Goal: Information Seeking & Learning: Learn about a topic

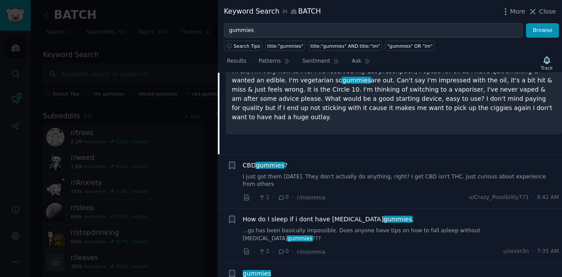
scroll to position [234, 0]
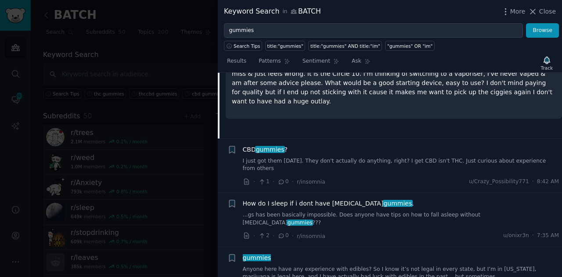
click at [392, 159] on link "I just got them [DATE]. They don't actually do anything, right? I get CBD isn't…" at bounding box center [401, 165] width 316 height 15
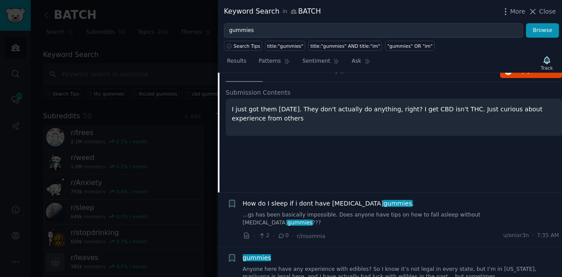
scroll to position [168, 0]
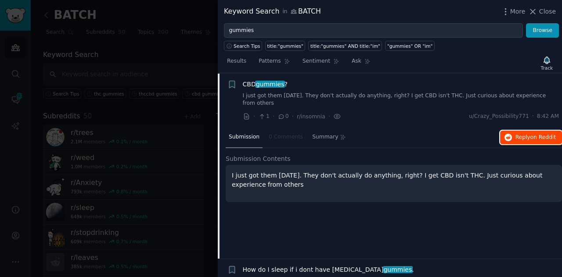
click at [524, 134] on span "Reply on Reddit" at bounding box center [535, 138] width 40 height 8
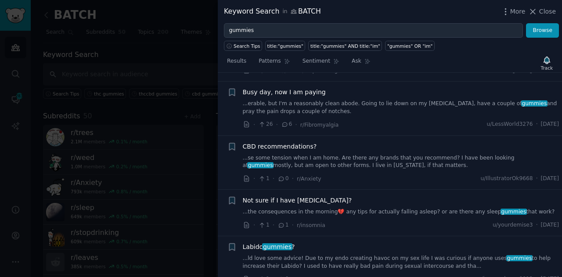
scroll to position [586, 0]
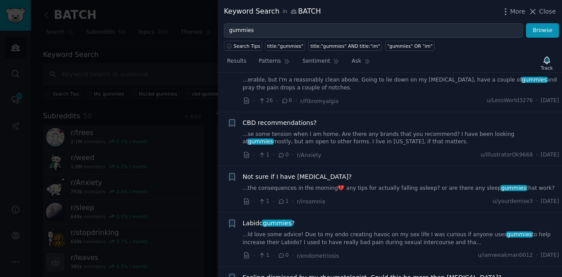
click at [398, 185] on link "...the consequences in the morning💔 any tips for actually falling asleep? or ar…" at bounding box center [401, 189] width 316 height 8
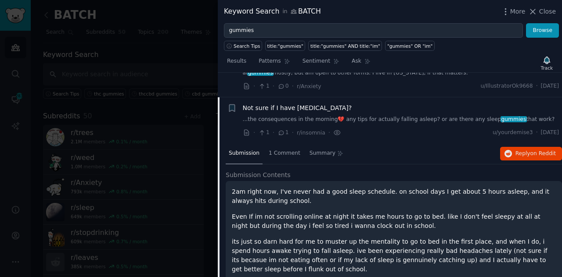
scroll to position [531, 0]
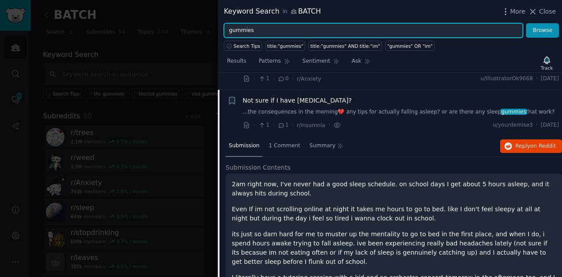
click at [229, 30] on input "gummies" at bounding box center [373, 30] width 299 height 15
type input "cbd gummies"
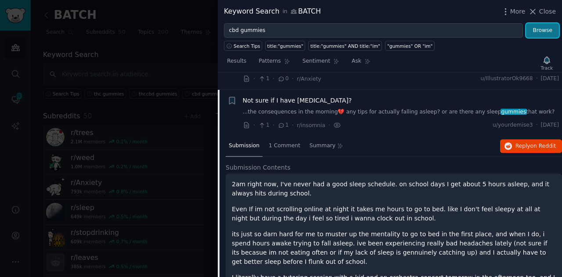
click at [540, 31] on button "Browse" at bounding box center [542, 30] width 33 height 15
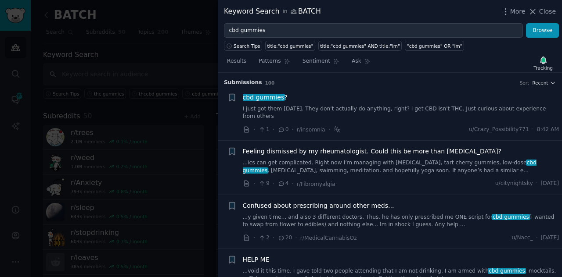
click at [427, 159] on link "...ics can get complicated. Right now I’m managing with [MEDICAL_DATA], tart ch…" at bounding box center [401, 166] width 316 height 15
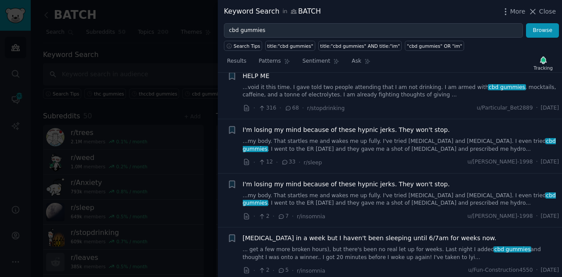
scroll to position [601, 0]
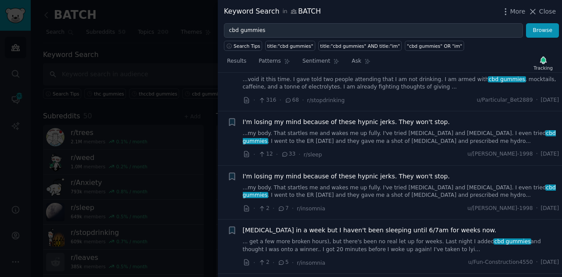
click at [358, 238] on link "... get a few more broken hours), but there's been no real let up for weeks. La…" at bounding box center [401, 245] width 316 height 15
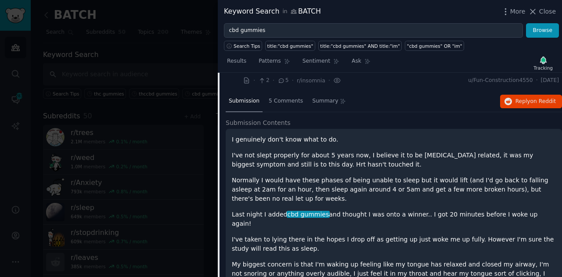
scroll to position [373, 0]
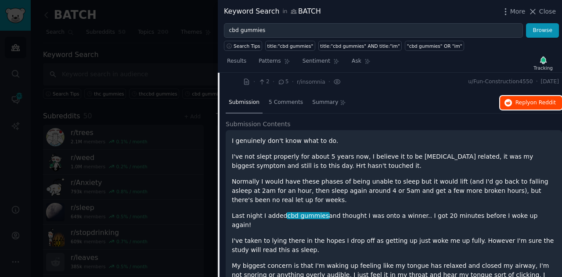
click at [520, 99] on span "Reply on Reddit" at bounding box center [535, 103] width 40 height 8
click at [537, 7] on icon at bounding box center [532, 11] width 9 height 9
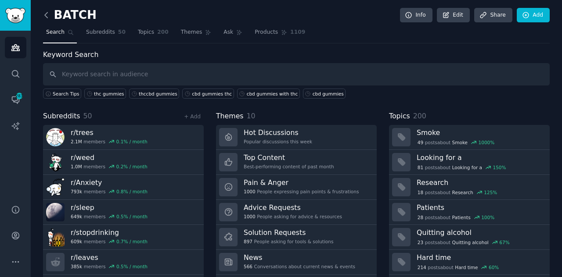
click at [46, 12] on icon at bounding box center [46, 15] width 9 height 9
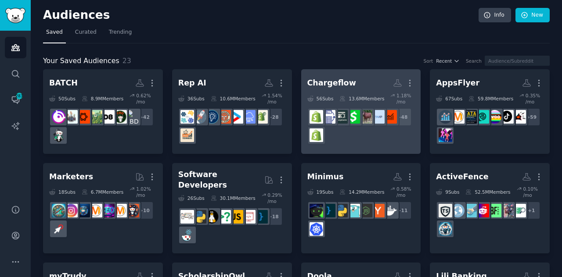
click at [383, 132] on div "+ 48" at bounding box center [361, 126] width 108 height 37
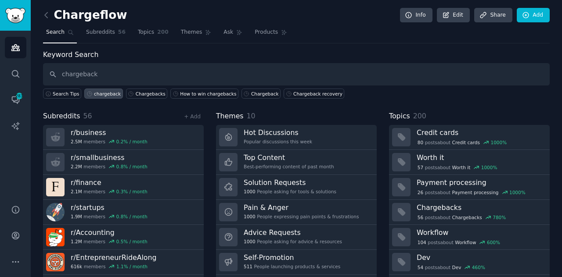
type input "chargeback"
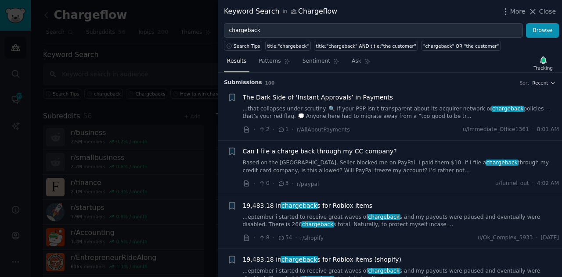
click at [346, 221] on link "...eptember i started to receive great waves of chargeback s and my payouts wer…" at bounding box center [401, 221] width 316 height 15
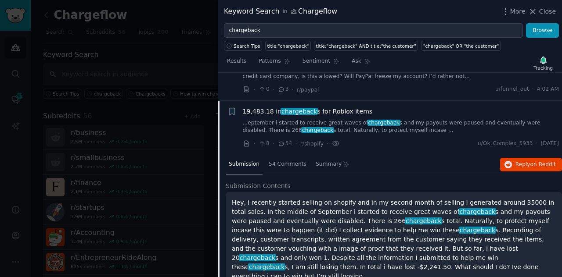
scroll to position [102, 0]
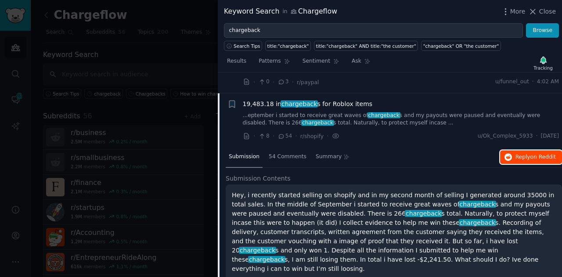
click at [535, 154] on span "on Reddit" at bounding box center [542, 157] width 25 height 6
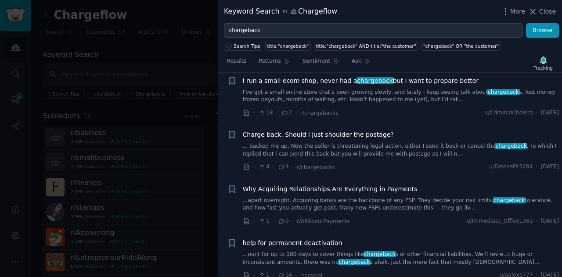
scroll to position [710, 0]
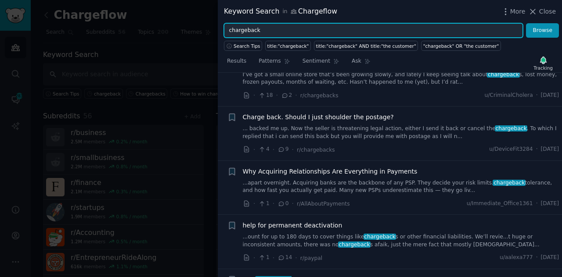
click at [265, 35] on input "chargeback" at bounding box center [373, 30] width 299 height 15
type input "chargeback fraud"
click at [526, 23] on button "Browse" at bounding box center [542, 30] width 33 height 15
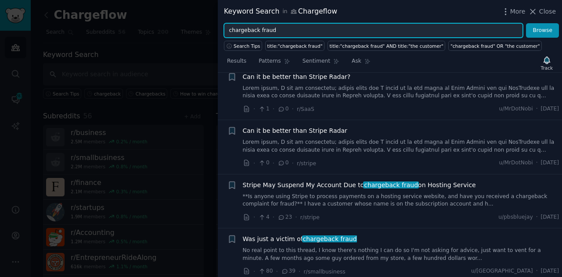
scroll to position [331, 0]
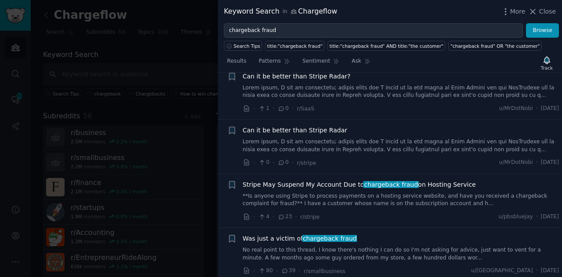
click at [328, 193] on link "**Is anyone using Stripe to process payments on a hosting service website, and …" at bounding box center [401, 200] width 316 height 15
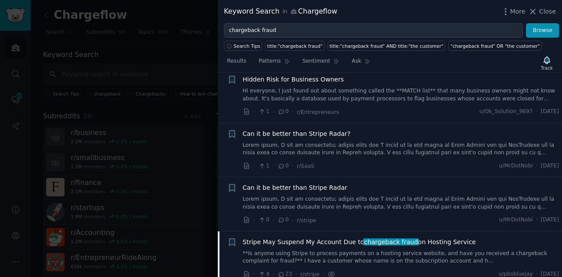
scroll to position [272, 0]
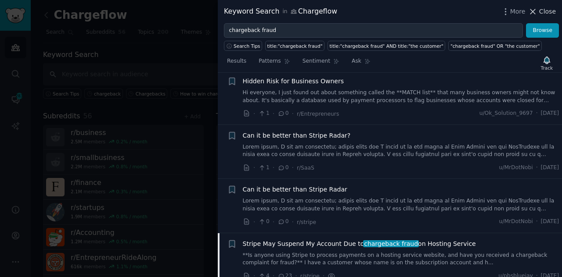
click at [534, 14] on icon at bounding box center [532, 11] width 9 height 9
